Goal: Entertainment & Leisure: Consume media (video, audio)

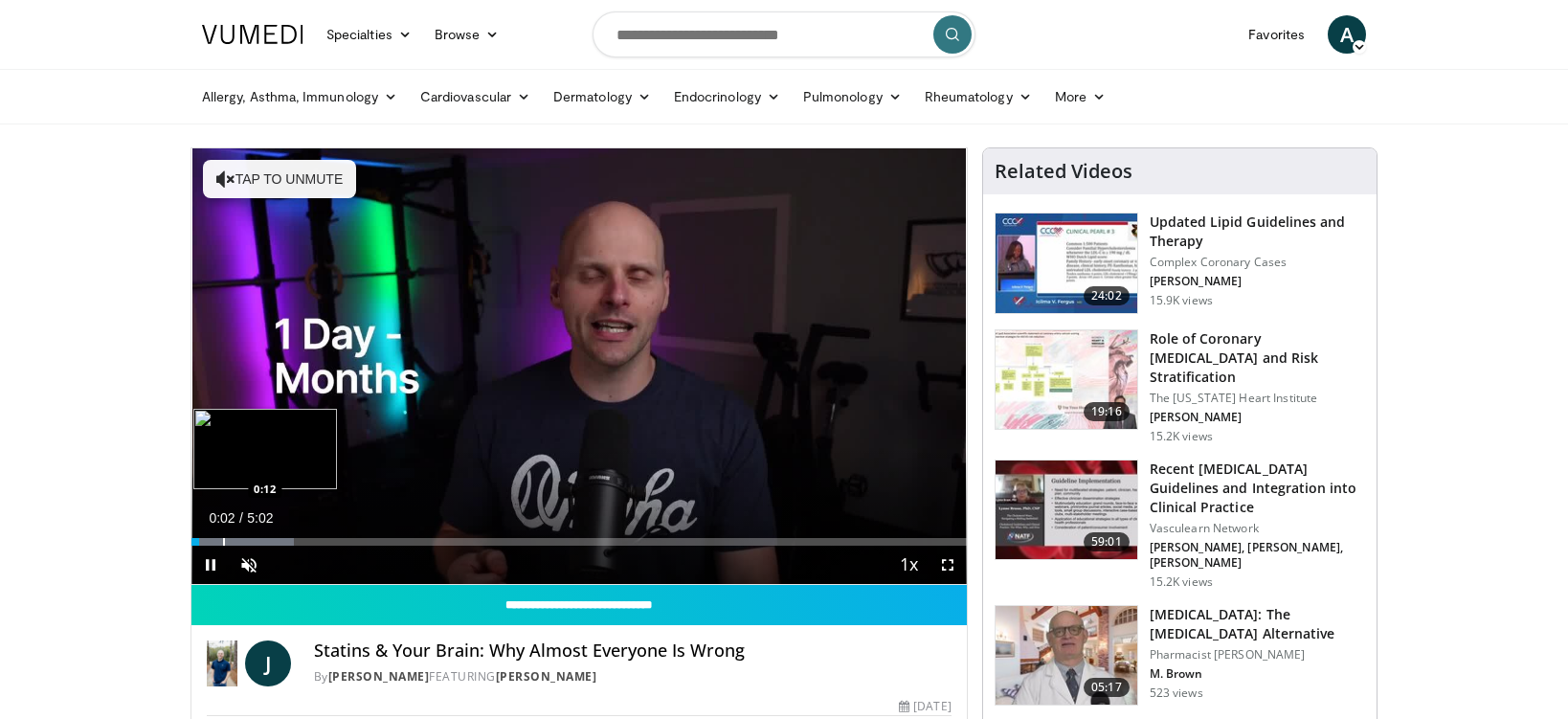
click at [223, 539] on div "Progress Bar" at bounding box center [224, 542] width 2 height 8
click at [247, 539] on div "Progress Bar" at bounding box center [248, 542] width 2 height 8
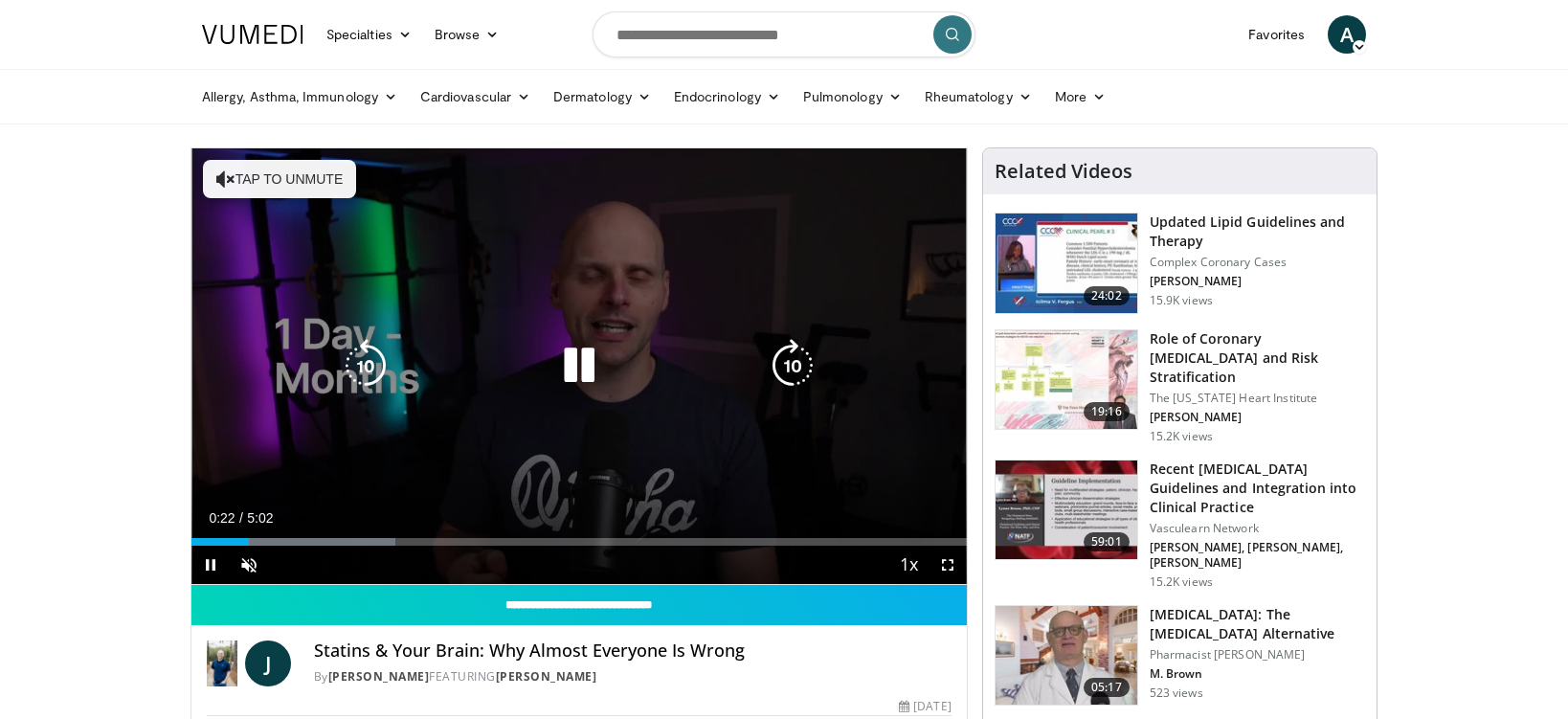
click at [291, 540] on video-js "**********" at bounding box center [579, 366] width 776 height 436
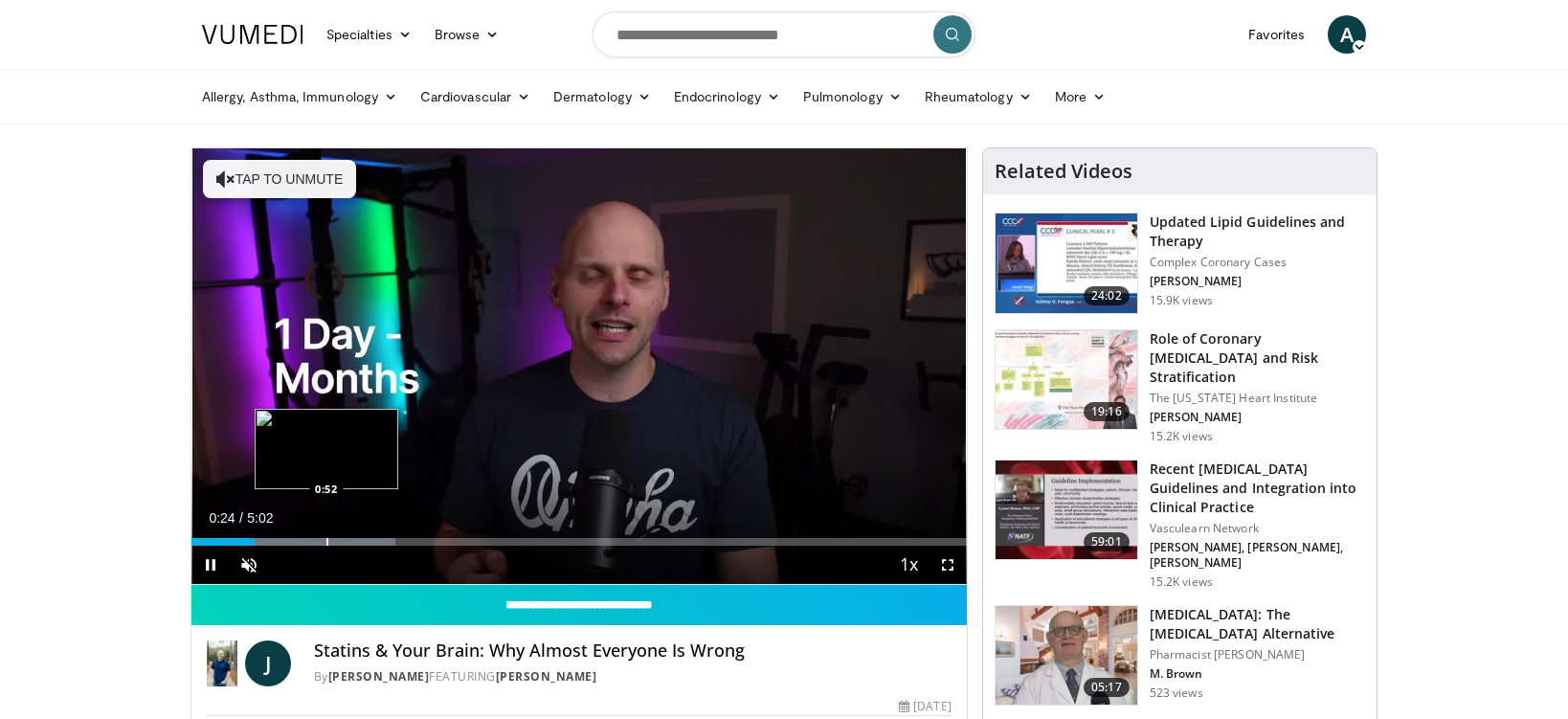
click at [326, 540] on div "Progress Bar" at bounding box center [327, 542] width 2 height 8
